Goal: Task Accomplishment & Management: Use online tool/utility

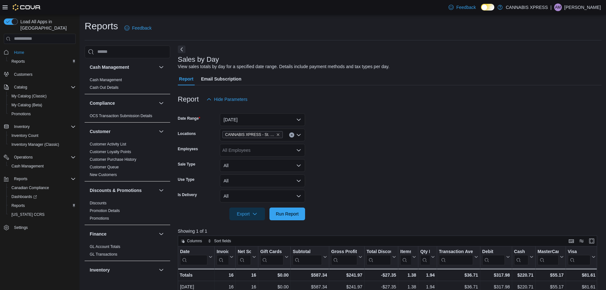
scroll to position [159, 0]
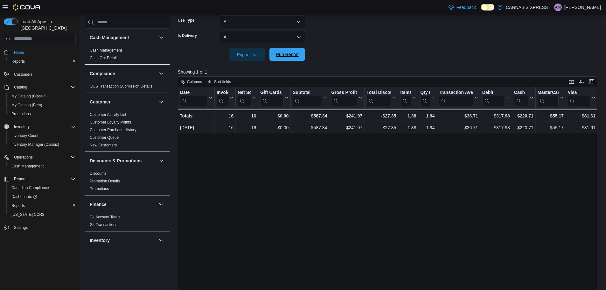
click at [285, 55] on span "Run Report" at bounding box center [287, 54] width 23 height 6
click at [284, 56] on span "Run Report" at bounding box center [287, 54] width 23 height 6
click at [302, 53] on button "Run Report" at bounding box center [288, 54] width 36 height 13
click at [292, 54] on span "Run Report" at bounding box center [287, 54] width 23 height 6
click at [292, 56] on span "Run Report" at bounding box center [287, 54] width 23 height 6
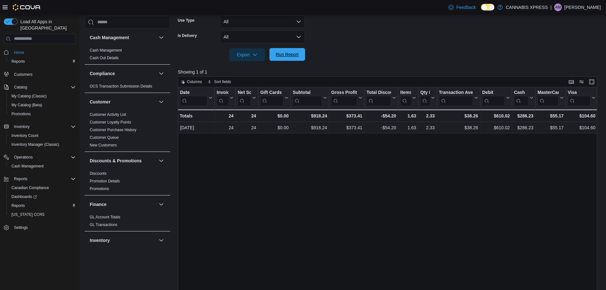
click at [291, 53] on span "Run Report" at bounding box center [287, 54] width 23 height 6
click at [298, 60] on span "Run Report" at bounding box center [287, 54] width 28 height 13
click at [343, 42] on form "Date Range [DATE] Locations CANNABIS XPRESS - [GEOGRAPHIC_DATA][PERSON_NAME] ([…" at bounding box center [390, 4] width 424 height 115
click at [291, 52] on span "Run Report" at bounding box center [287, 54] width 23 height 6
drag, startPoint x: 291, startPoint y: 53, endPoint x: 346, endPoint y: 40, distance: 56.0
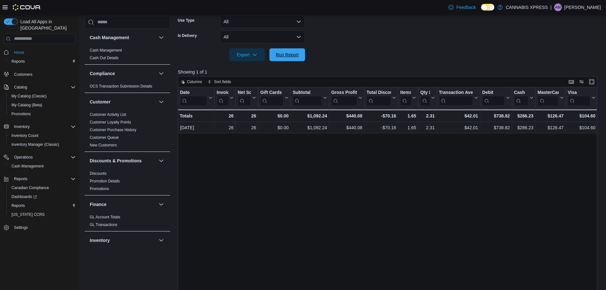
click at [291, 53] on span "Run Report" at bounding box center [287, 55] width 23 height 6
click at [281, 57] on span "Run Report" at bounding box center [287, 54] width 23 height 6
